Goal: Navigation & Orientation: Understand site structure

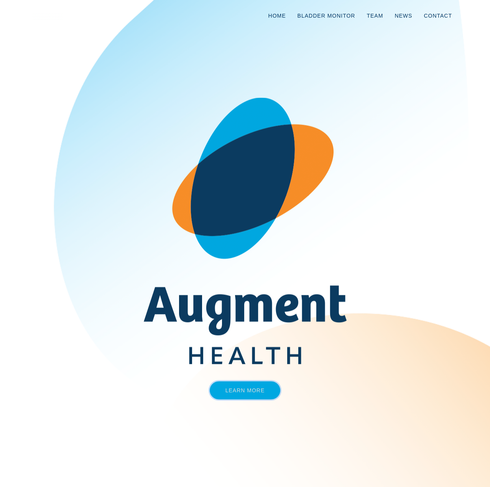
click at [251, 396] on link "Learn More" at bounding box center [245, 391] width 71 height 18
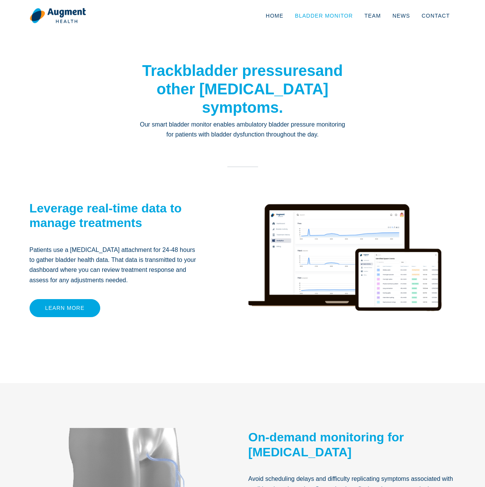
click at [331, 15] on link "Bladder Monitor" at bounding box center [323, 15] width 69 height 25
click at [372, 14] on link "Team" at bounding box center [372, 15] width 28 height 25
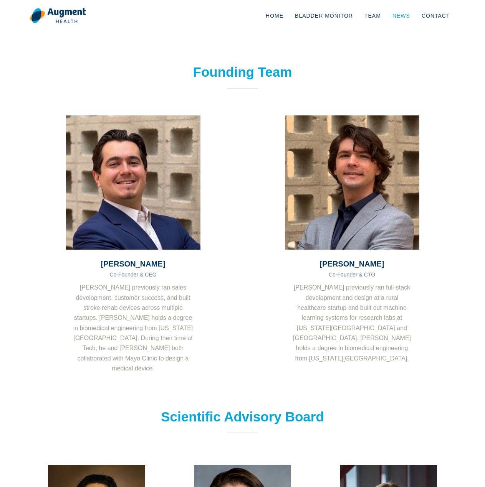
click at [400, 16] on link "News" at bounding box center [400, 15] width 29 height 25
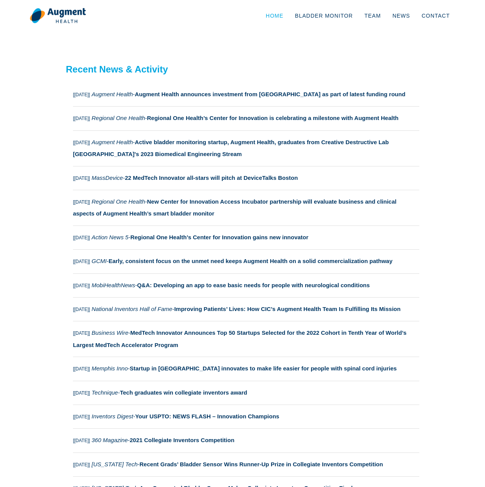
click at [286, 17] on link "Home" at bounding box center [274, 15] width 29 height 25
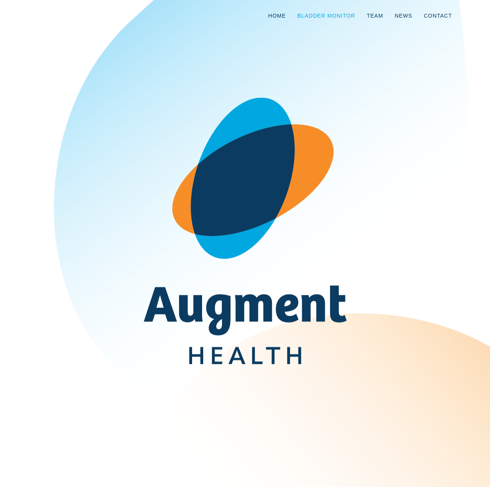
click at [336, 15] on link "Bladder Monitor" at bounding box center [326, 15] width 69 height 25
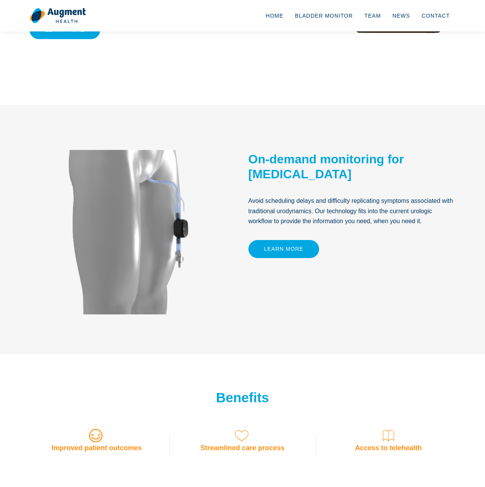
scroll to position [345, 0]
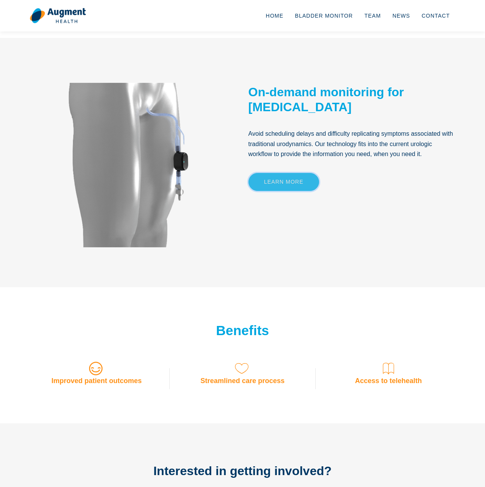
click at [285, 180] on link "Learn More" at bounding box center [283, 182] width 71 height 18
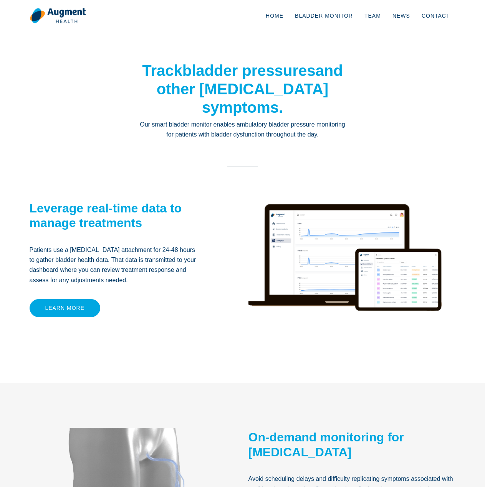
drag, startPoint x: 117, startPoint y: 82, endPoint x: 111, endPoint y: 78, distance: 7.1
click at [115, 81] on div "Track bladder pressures and other [MEDICAL_DATA] symptoms. Our smart bladder mo…" at bounding box center [242, 118] width 437 height 114
click at [51, 13] on img at bounding box center [58, 16] width 56 height 16
